Goal: Find specific page/section

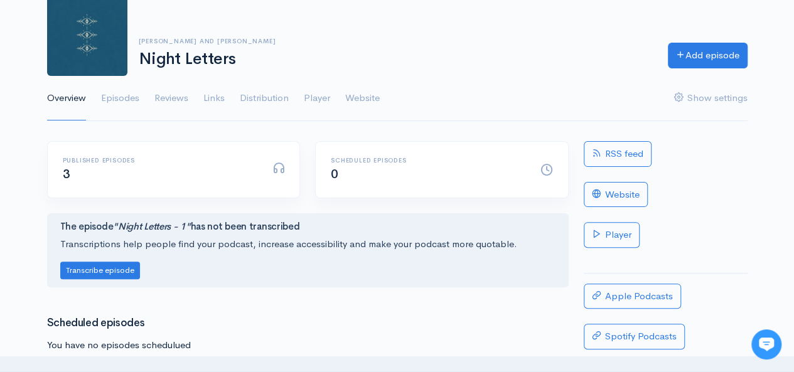
scroll to position [71, 0]
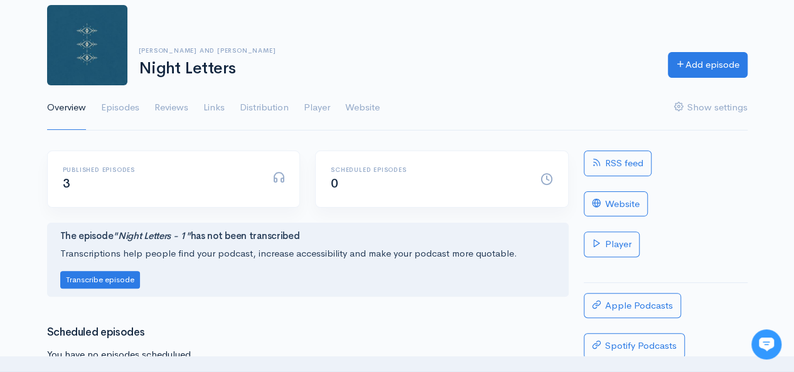
click at [793, 96] on html "Help Notifications View all Your profile Team settings Night Letters Current Lo…" at bounding box center [397, 115] width 794 height 372
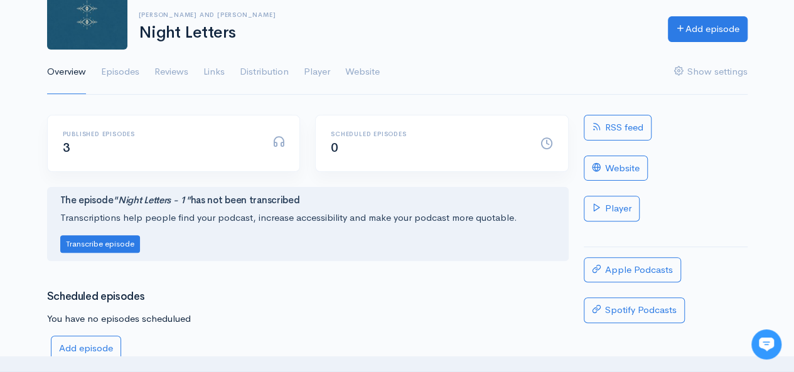
scroll to position [97, 0]
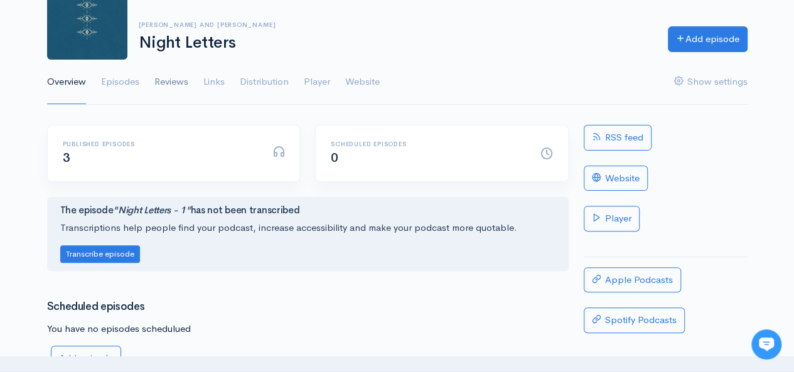
click at [164, 77] on link "Reviews" at bounding box center [171, 82] width 34 height 45
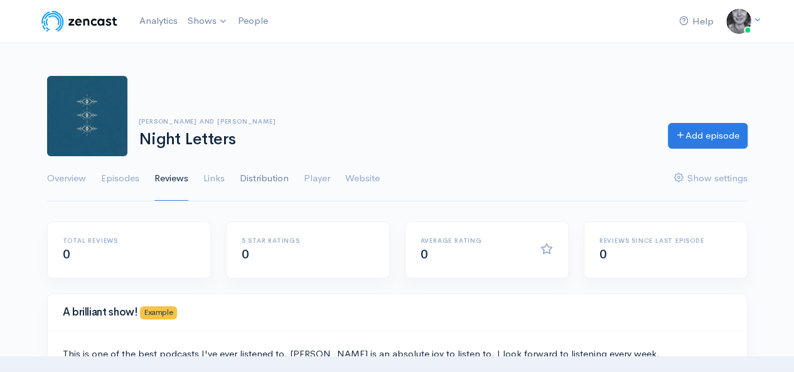
click at [260, 178] on link "Distribution" at bounding box center [264, 178] width 49 height 45
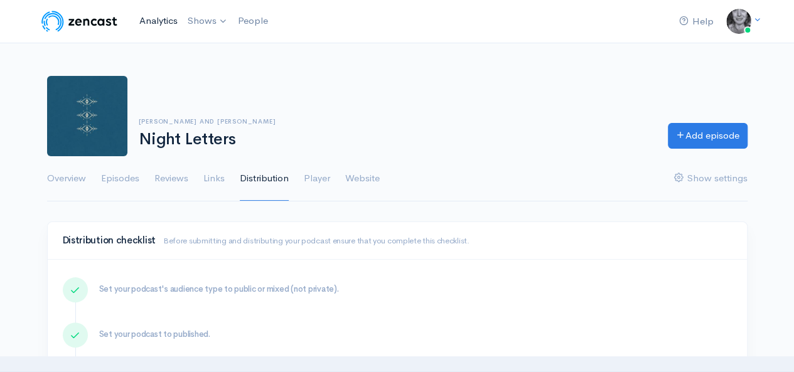
click at [167, 18] on link "Analytics" at bounding box center [158, 21] width 48 height 27
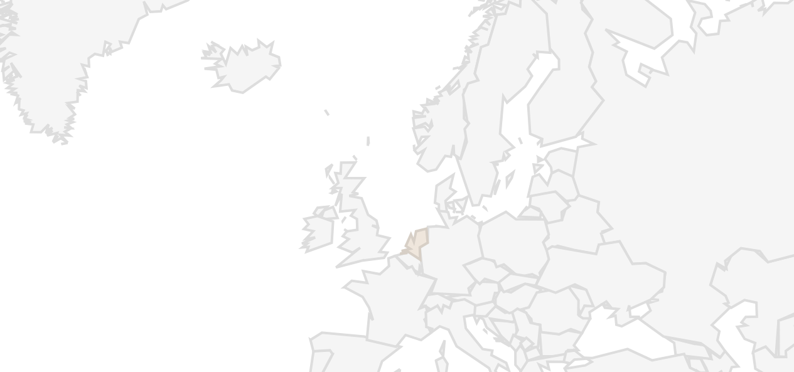
scroll to position [1073, 0]
